Goal: Find specific page/section: Find specific page/section

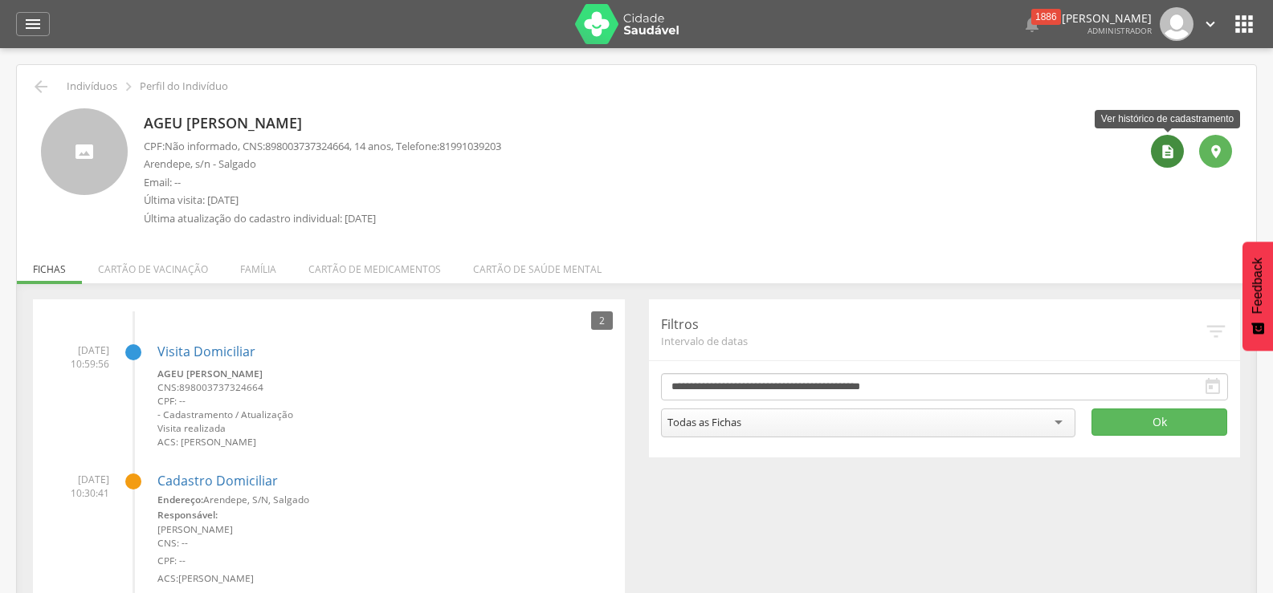
click at [1173, 159] on icon "" at bounding box center [1167, 152] width 16 height 16
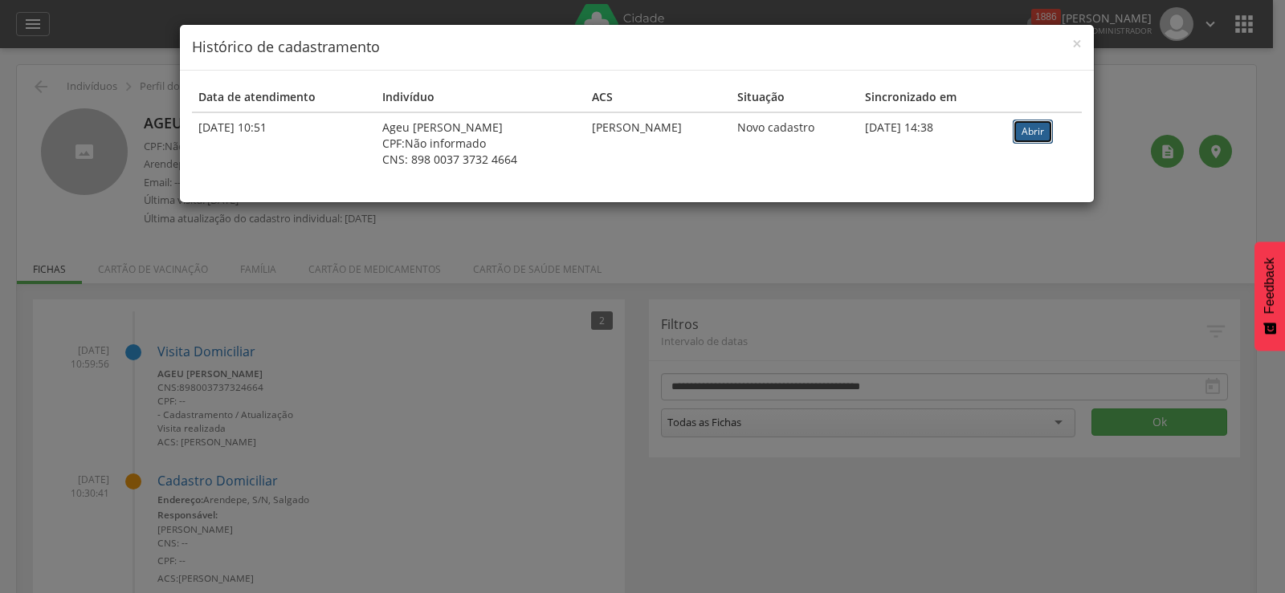
click at [1053, 132] on link "Abrir" at bounding box center [1032, 132] width 40 height 24
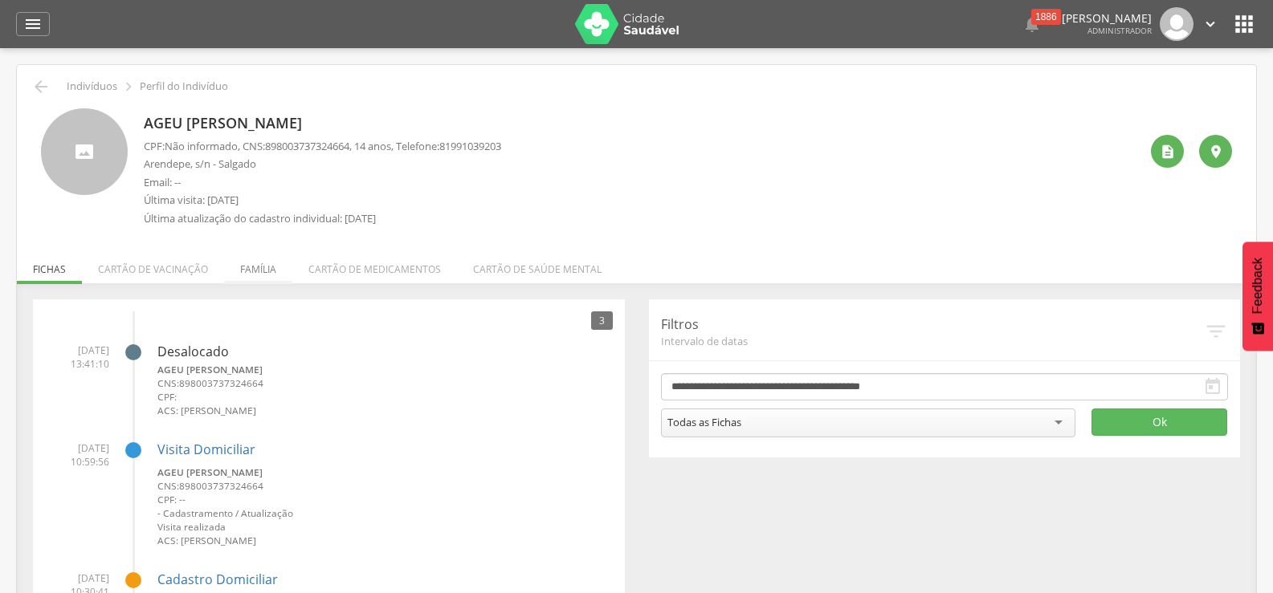
click at [264, 272] on li "Família" at bounding box center [258, 265] width 68 height 38
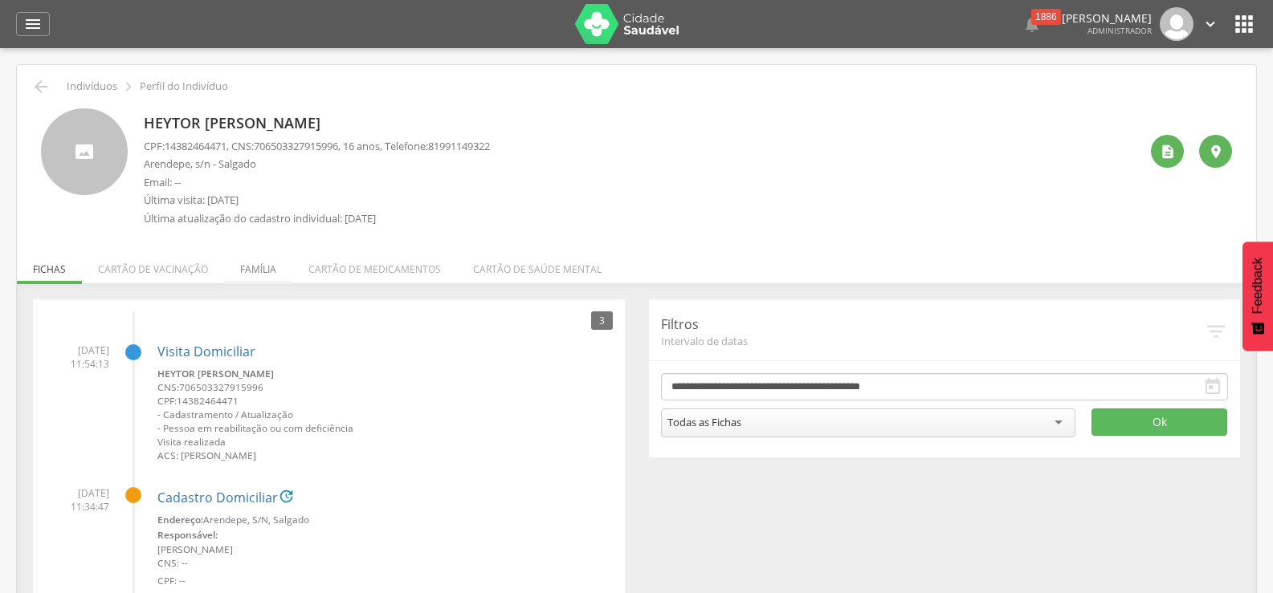
click at [251, 269] on li "Família" at bounding box center [258, 265] width 68 height 38
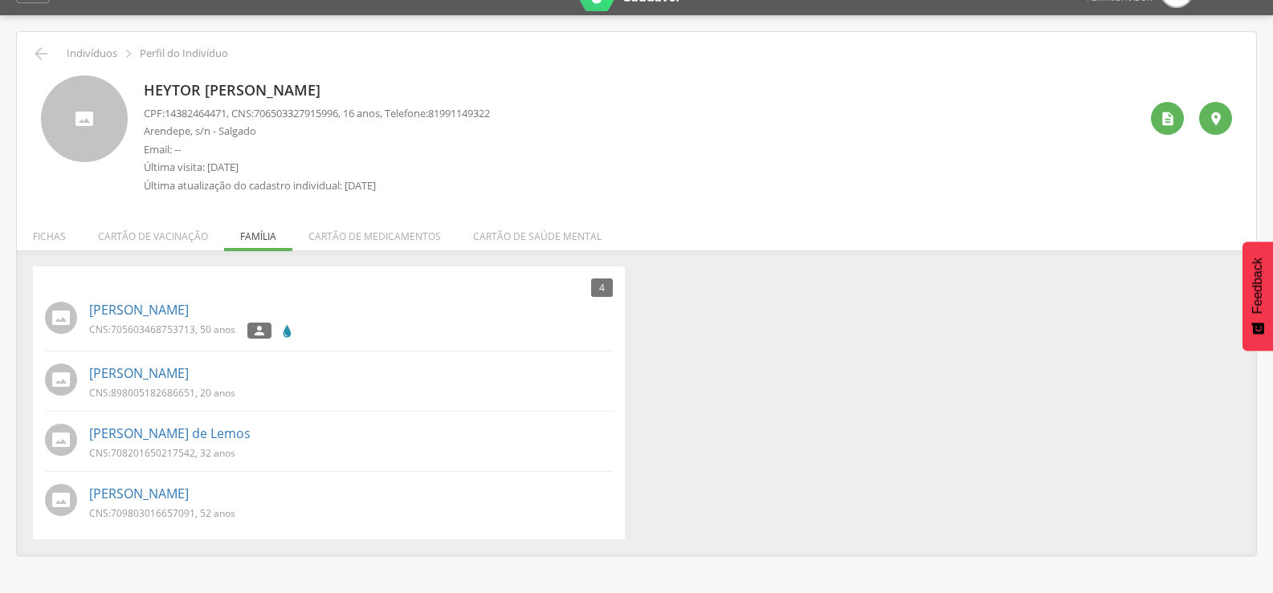
scroll to position [48, 0]
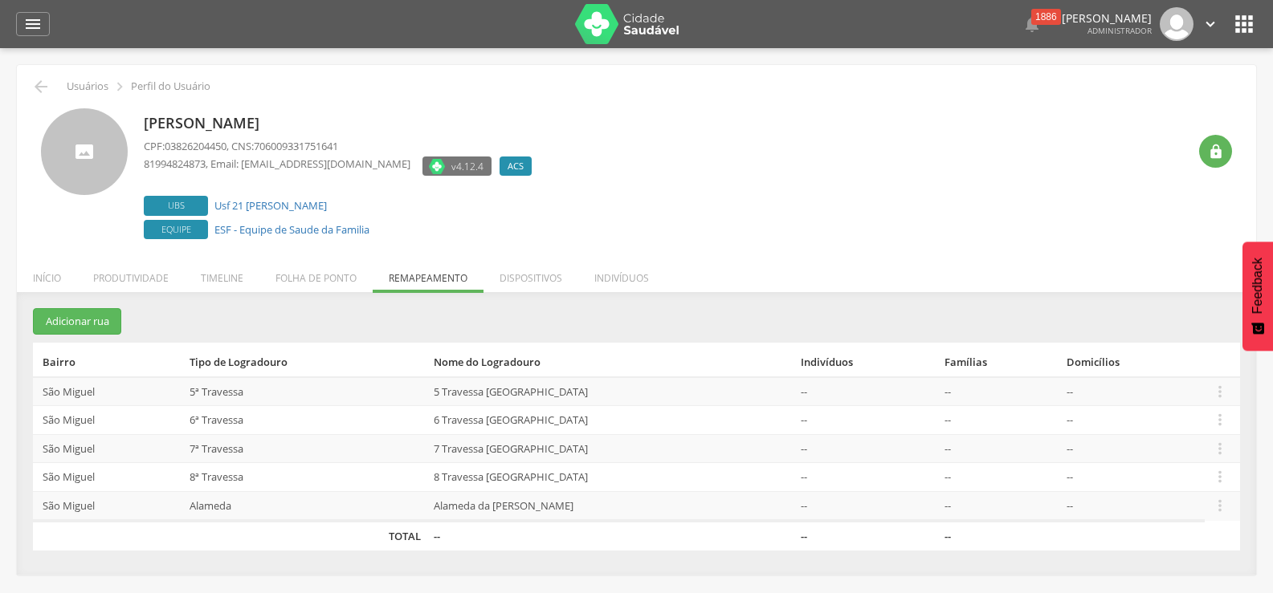
click at [1246, 28] on icon "" at bounding box center [1244, 24] width 26 height 26
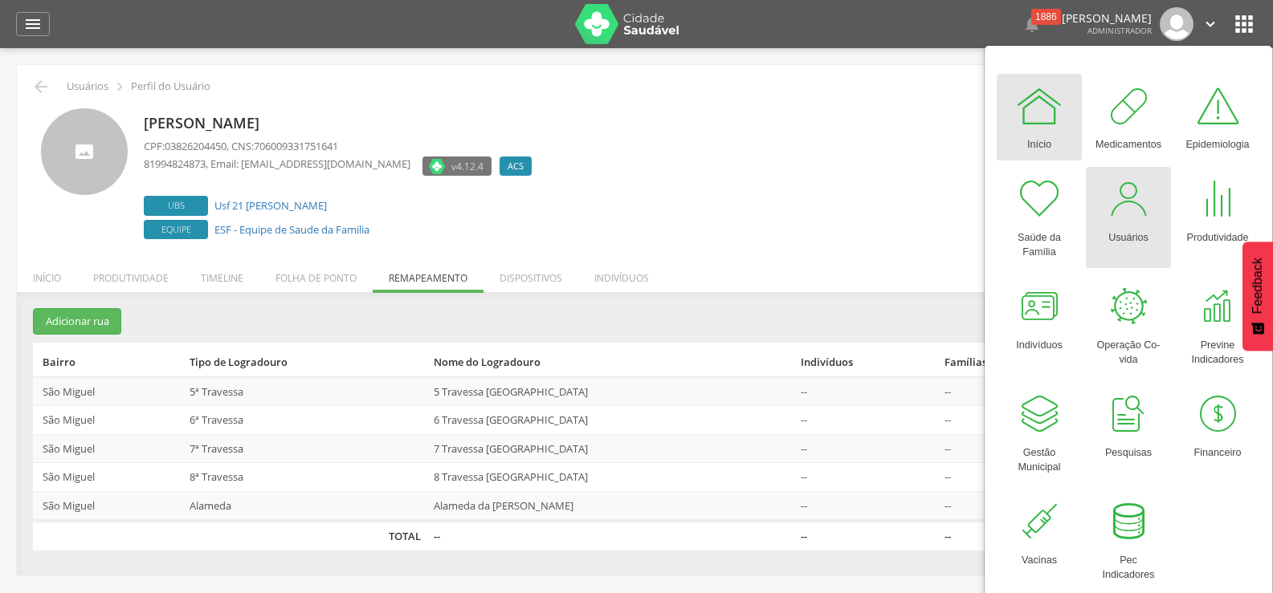
click at [1124, 223] on div "Usuários" at bounding box center [1128, 234] width 40 height 22
